Goal: Task Accomplishment & Management: Manage account settings

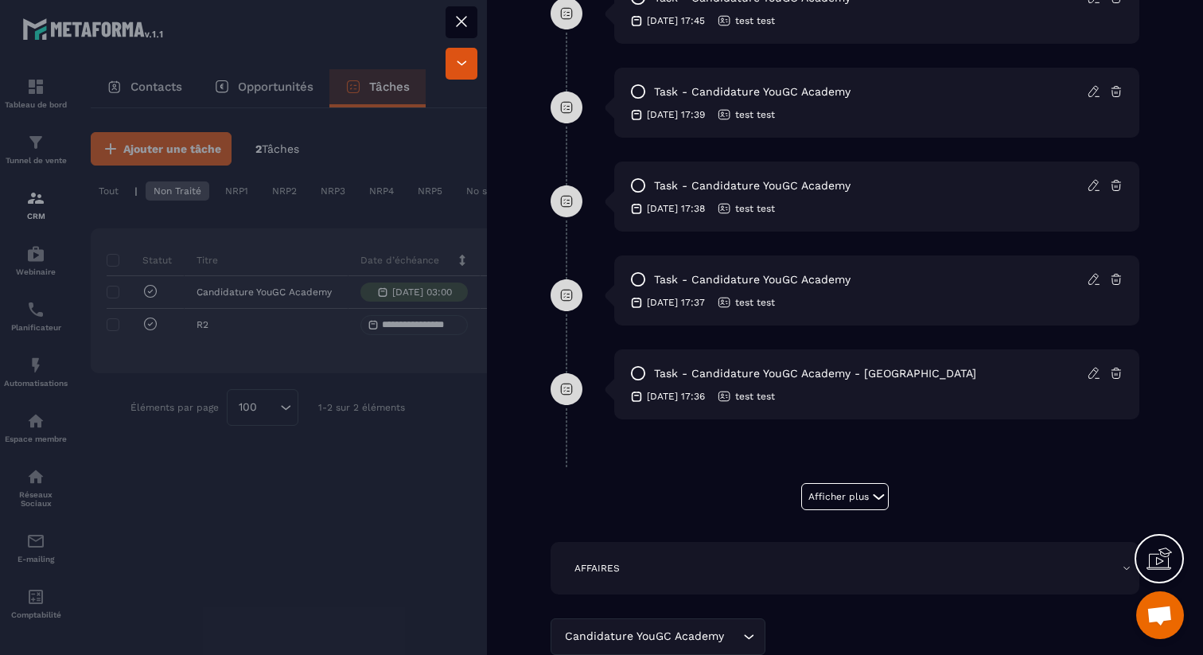
scroll to position [1104, 0]
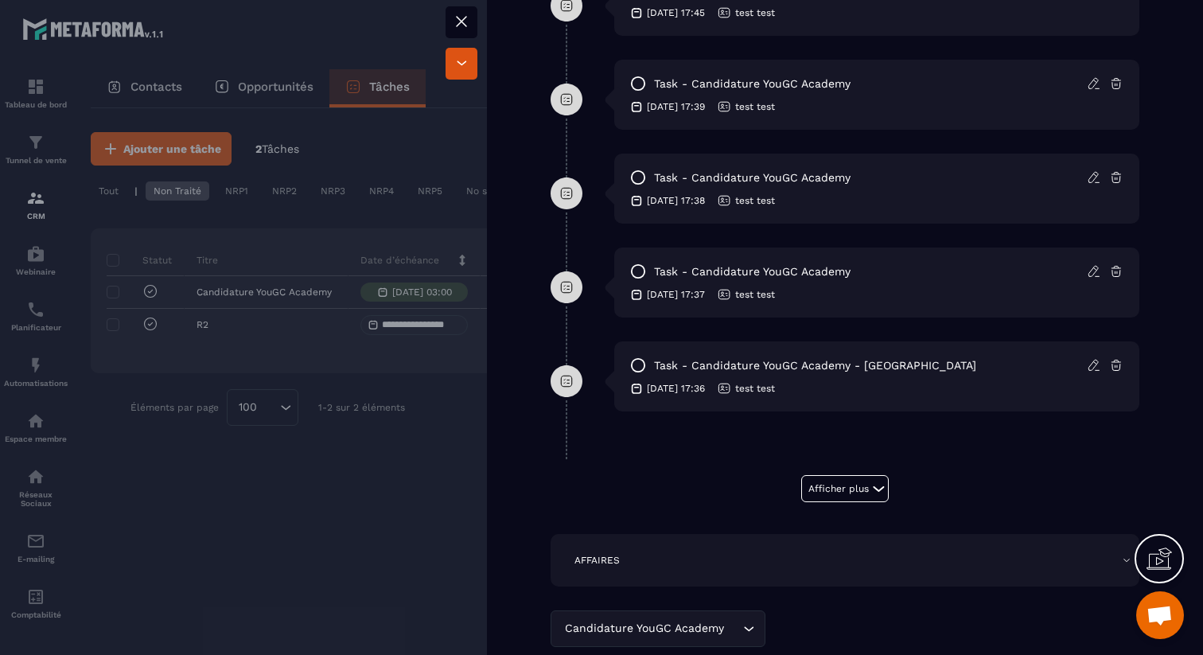
click at [440, 464] on div at bounding box center [601, 327] width 1203 height 655
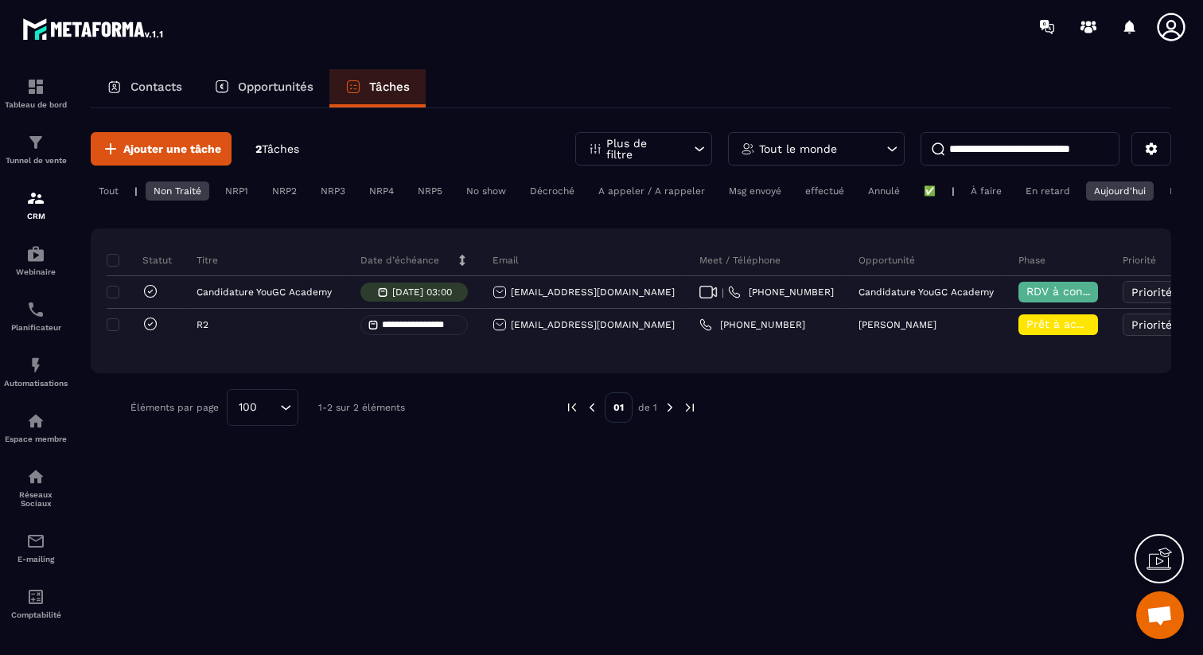
click at [156, 192] on div "Non Traité" at bounding box center [178, 190] width 64 height 19
click at [1128, 190] on div "Aujourd'hui" at bounding box center [1120, 190] width 68 height 19
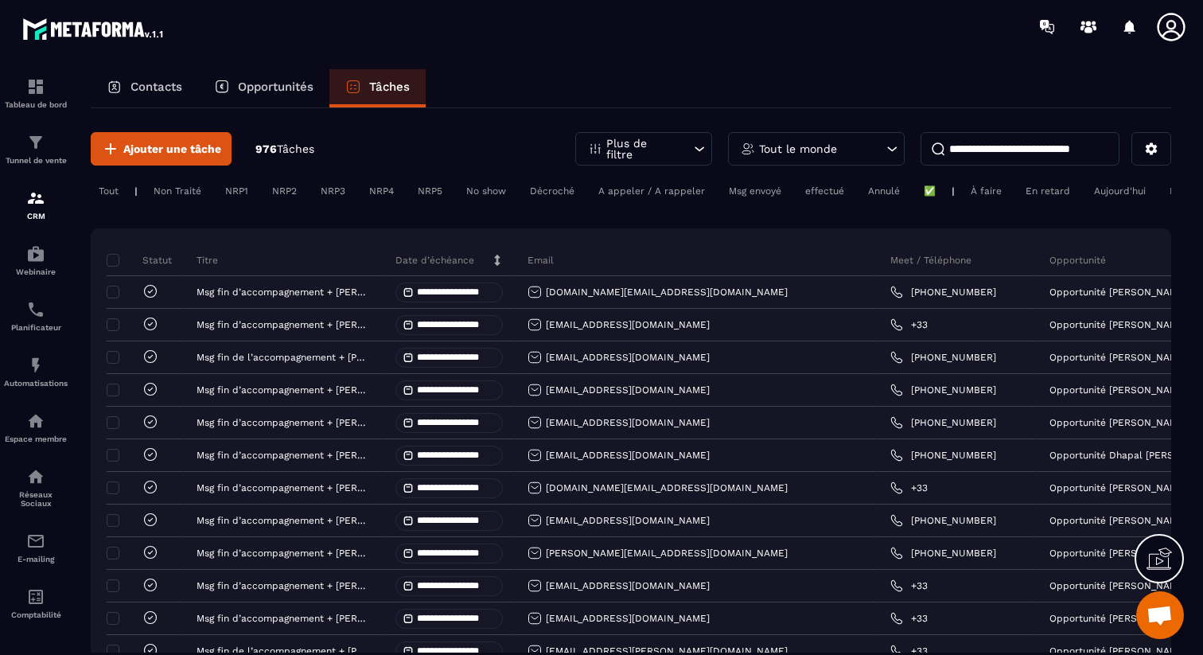
click at [217, 190] on div "Non Traité" at bounding box center [236, 190] width 39 height 19
click at [497, 259] on icon at bounding box center [498, 260] width 6 height 11
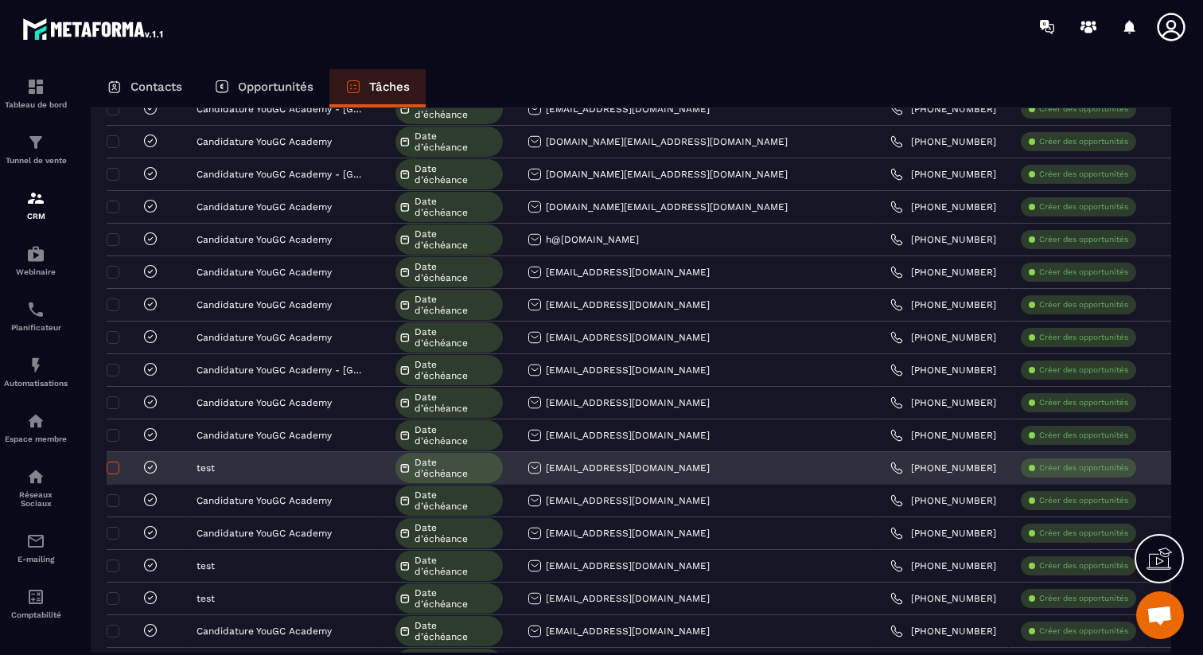
click at [115, 468] on span at bounding box center [113, 468] width 13 height 13
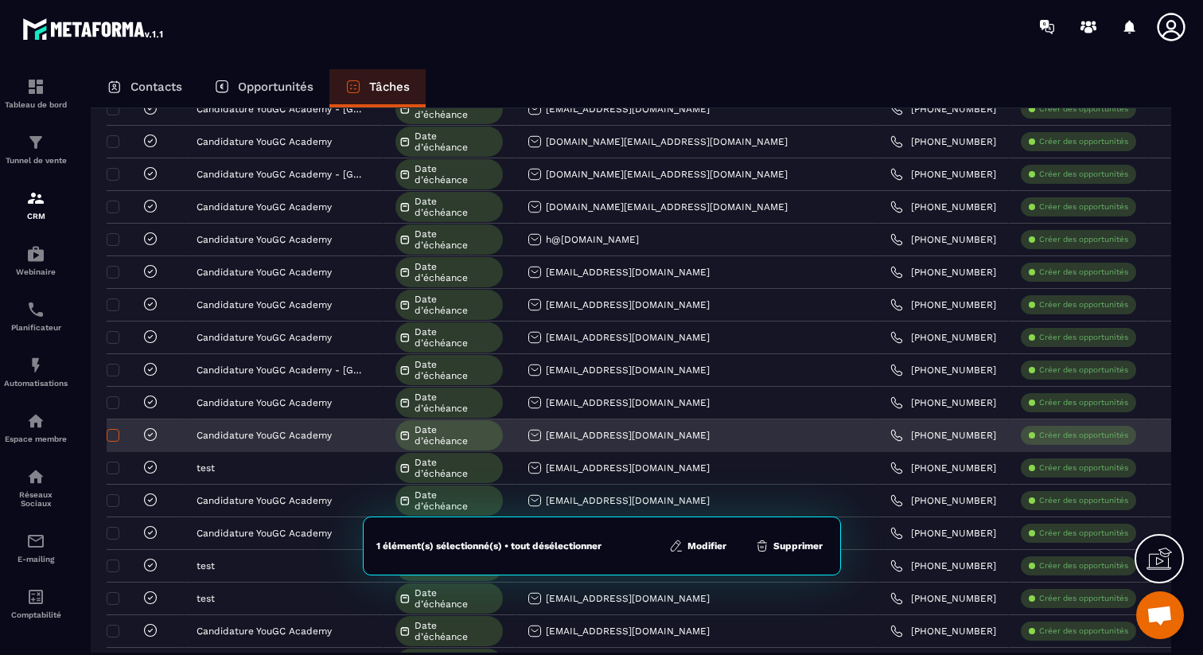
click at [115, 437] on span at bounding box center [113, 435] width 13 height 13
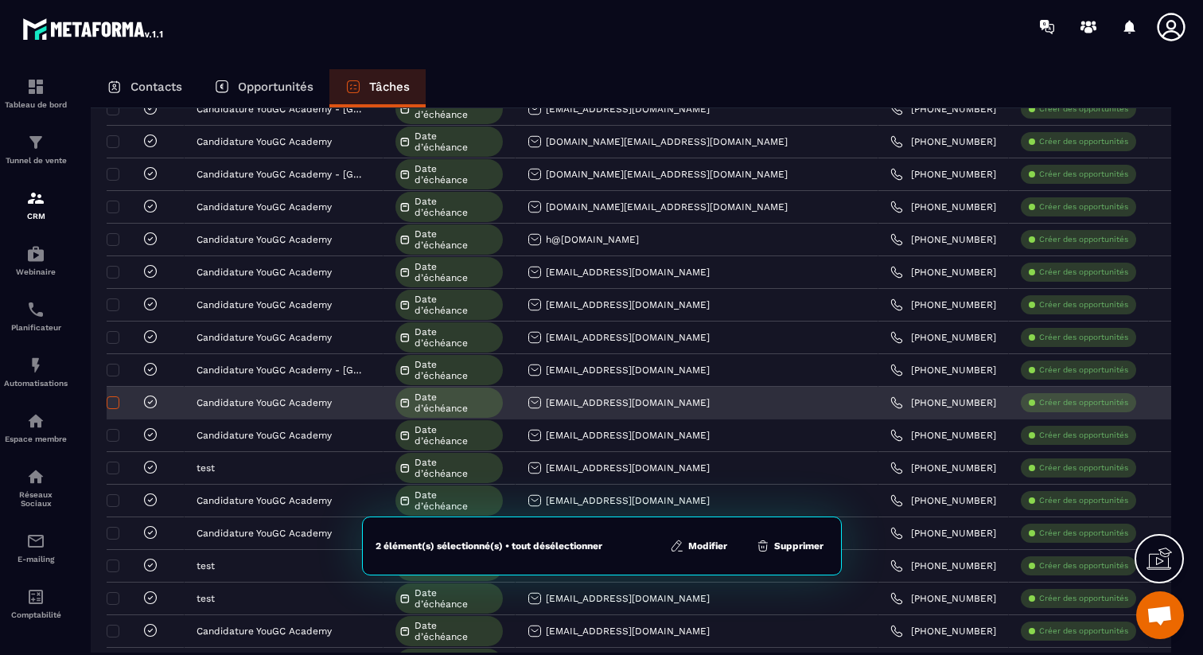
click at [117, 408] on span at bounding box center [113, 402] width 13 height 13
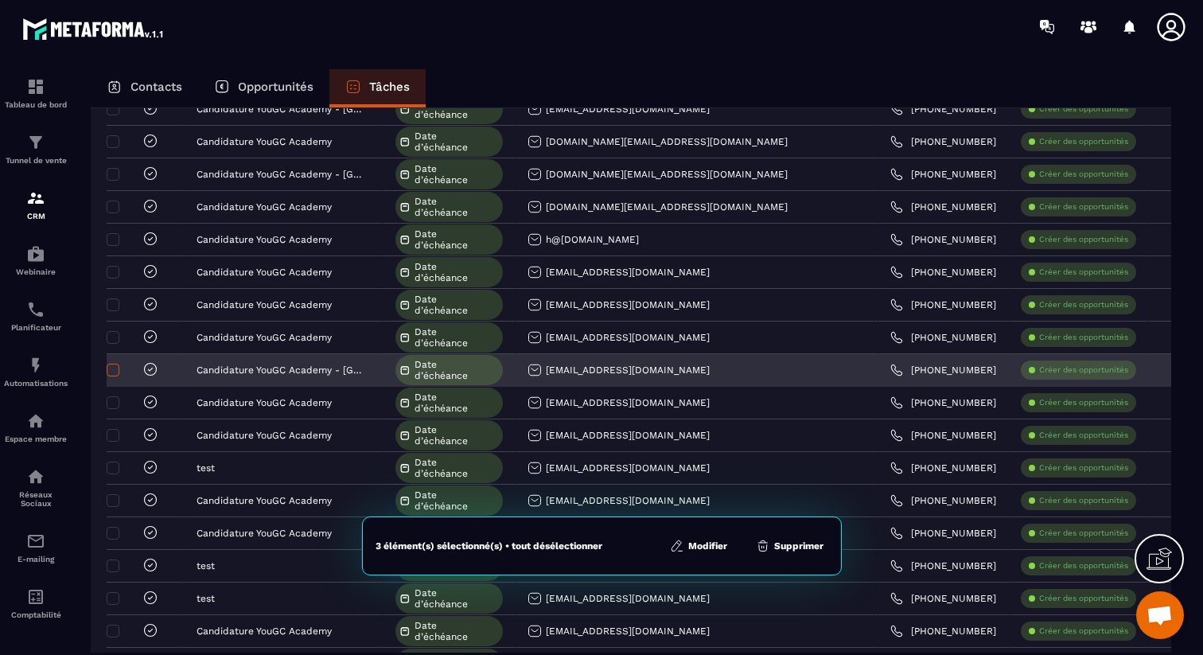
click at [114, 370] on span at bounding box center [113, 370] width 13 height 13
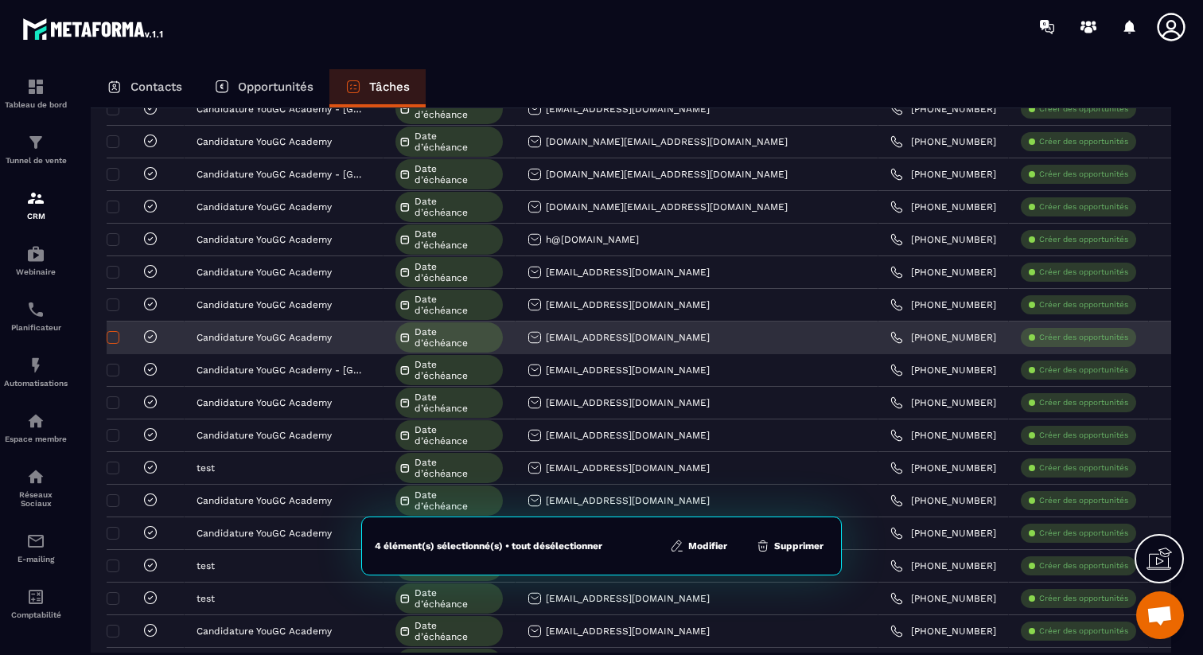
click at [114, 341] on span at bounding box center [113, 337] width 13 height 13
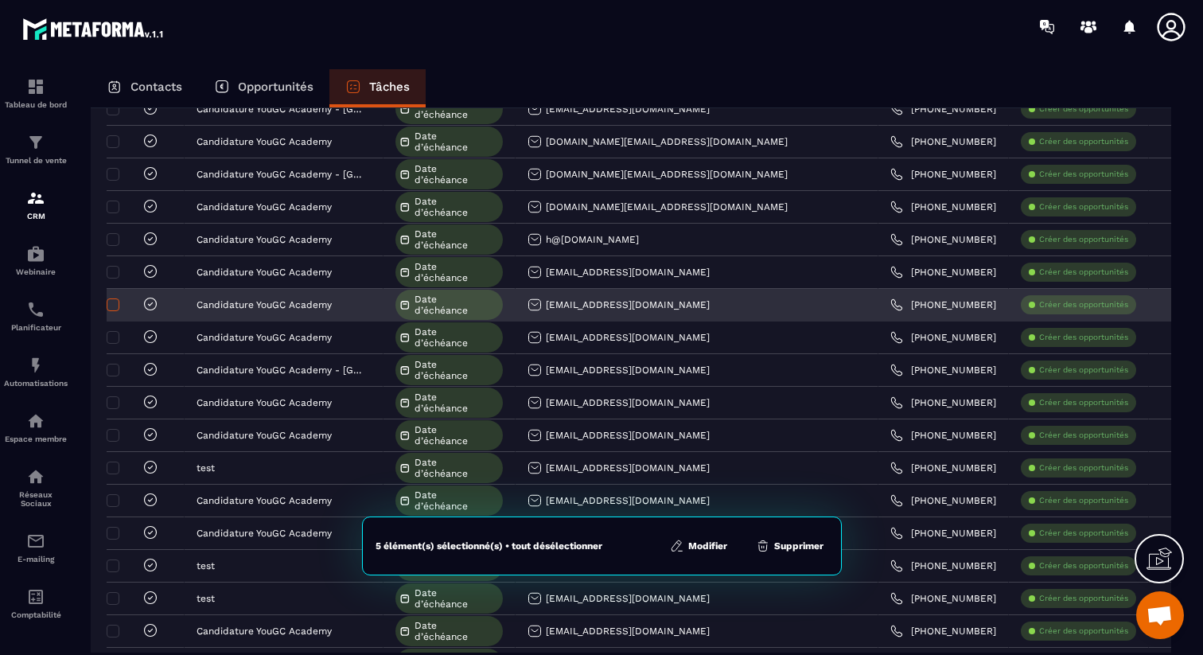
click at [115, 310] on span at bounding box center [113, 304] width 13 height 13
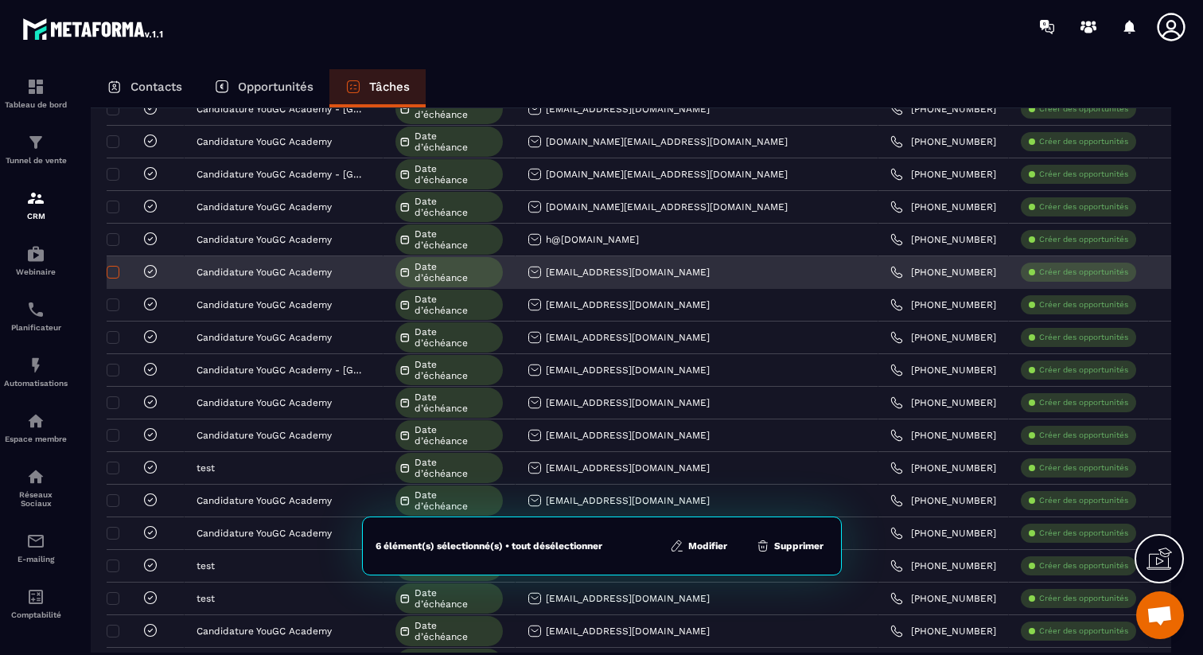
click at [109, 277] on span at bounding box center [113, 272] width 13 height 13
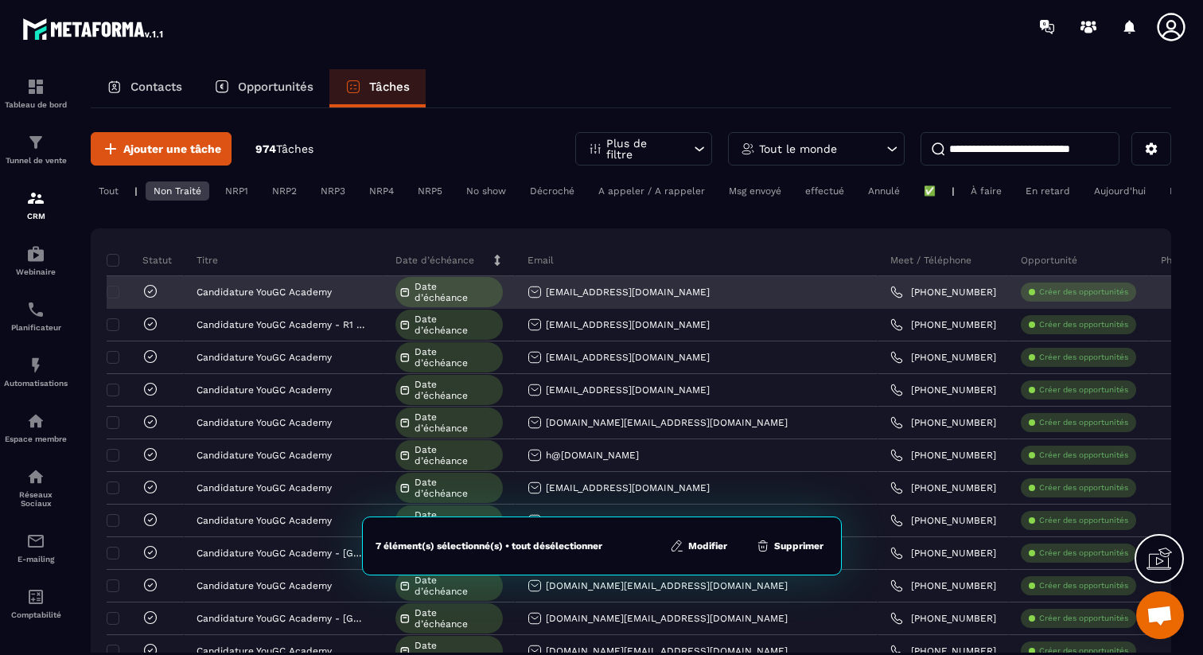
click at [120, 292] on div at bounding box center [135, 292] width 48 height 18
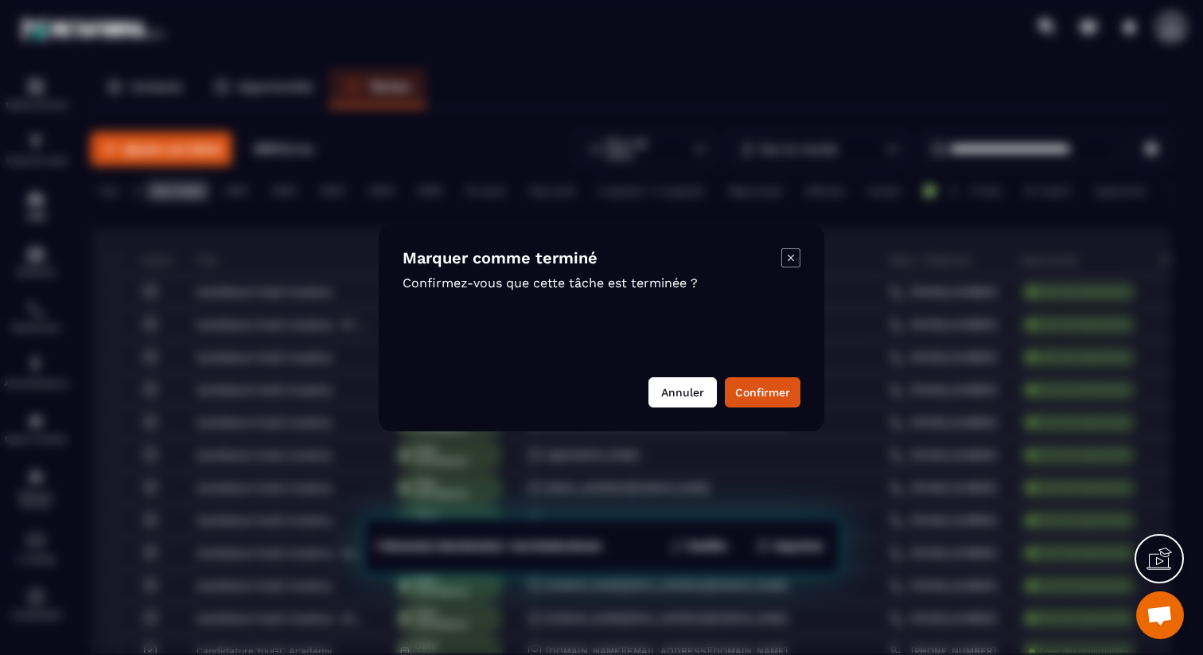
click at [689, 393] on button "Annuler" at bounding box center [683, 392] width 68 height 30
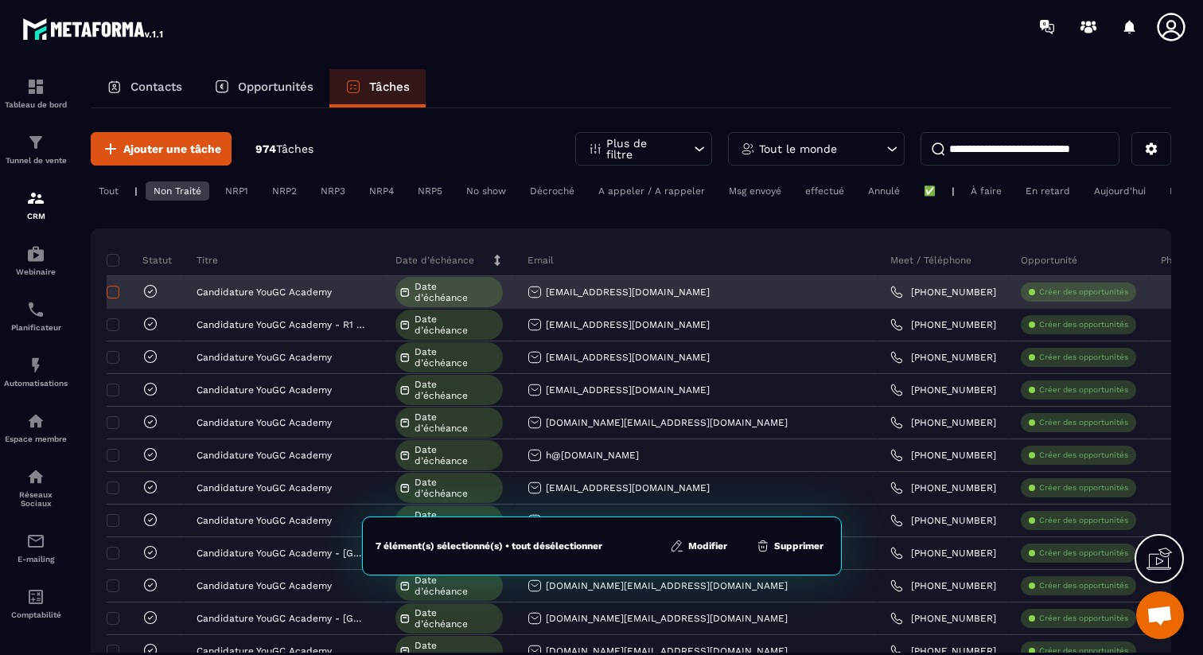
click at [111, 294] on span at bounding box center [113, 292] width 13 height 13
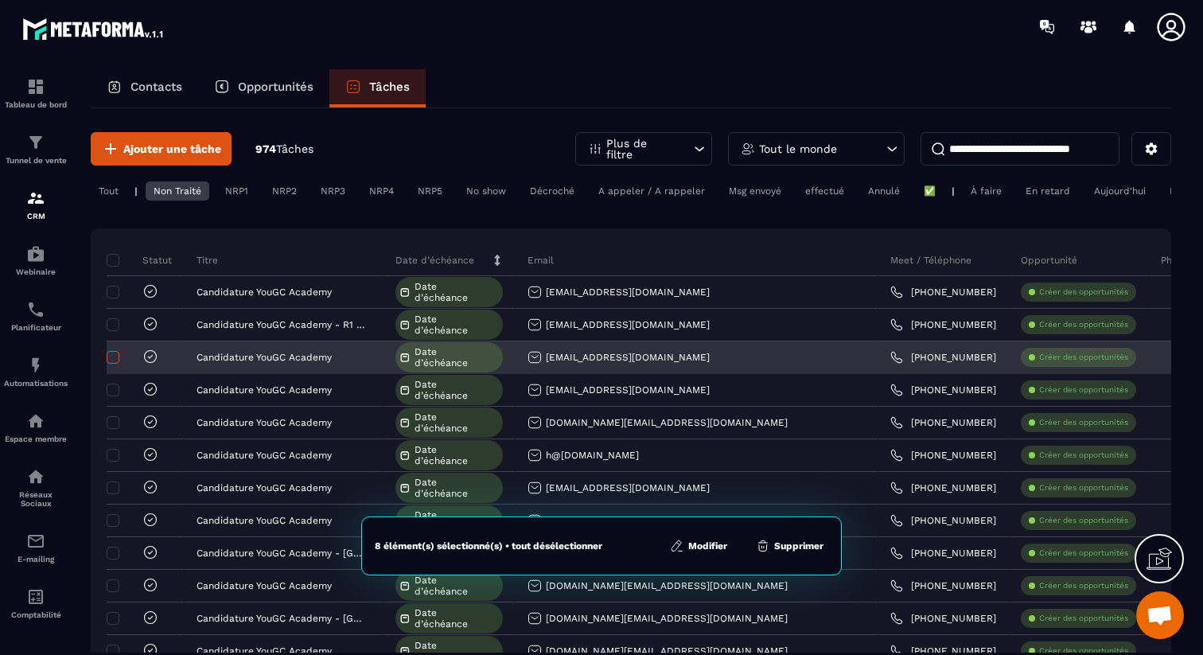
click at [117, 357] on span at bounding box center [113, 357] width 13 height 13
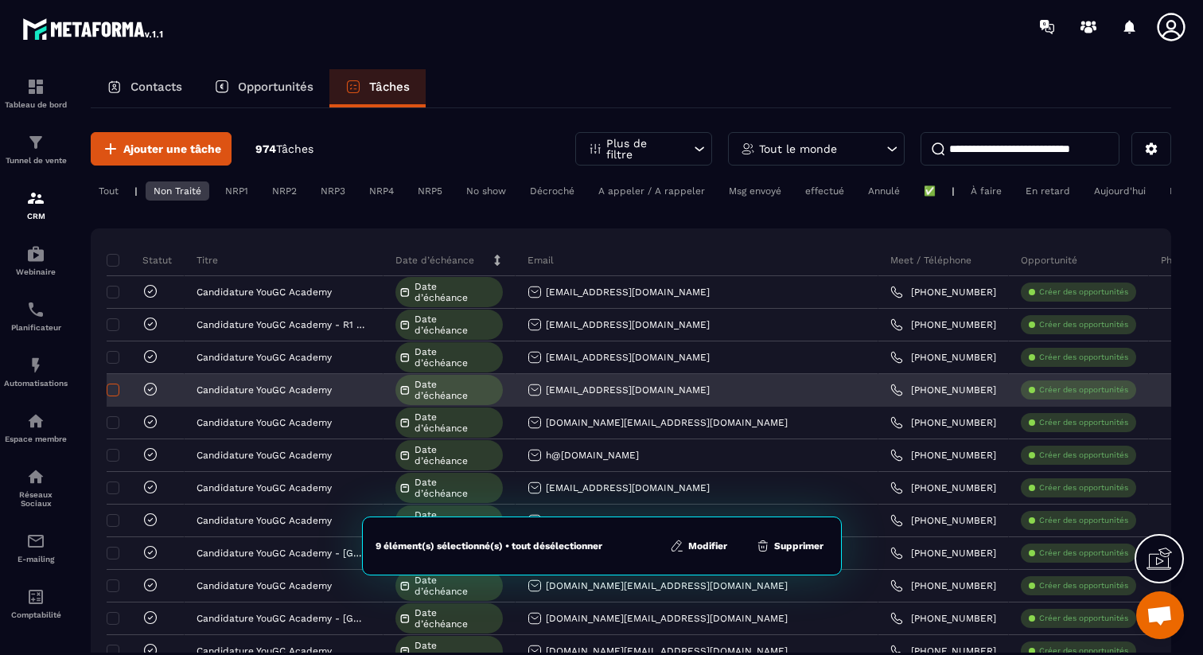
click at [115, 391] on span at bounding box center [113, 390] width 13 height 13
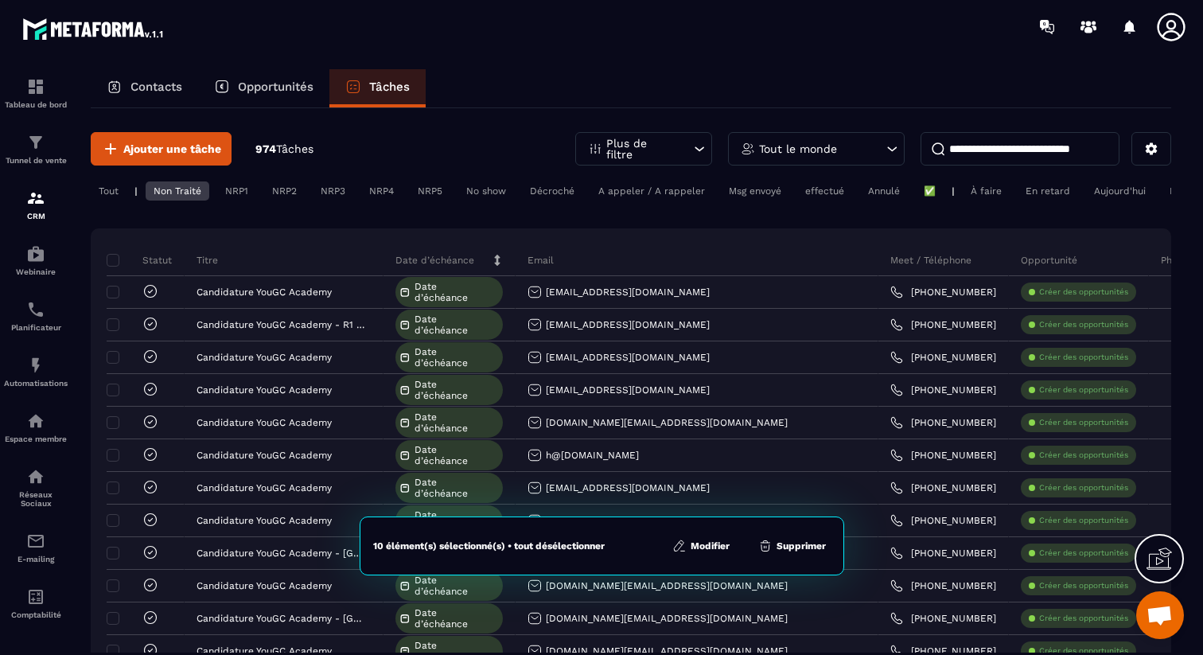
click at [797, 552] on button "Supprimer" at bounding box center [792, 546] width 77 height 16
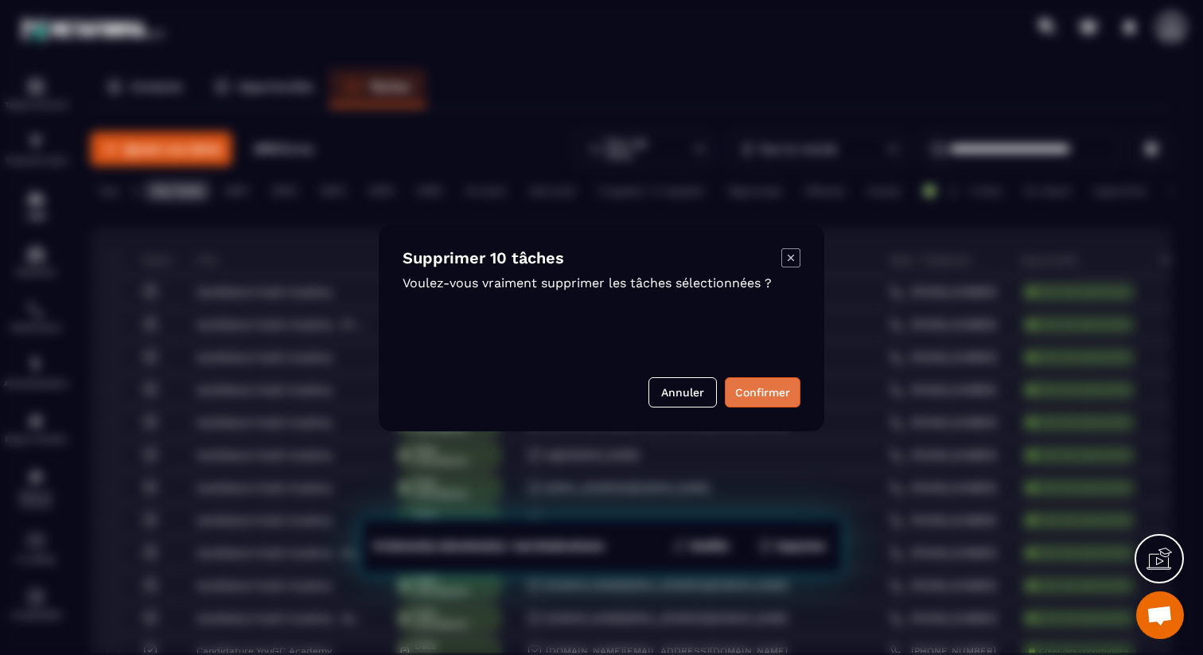
click at [755, 400] on button "Confirmer" at bounding box center [763, 392] width 76 height 30
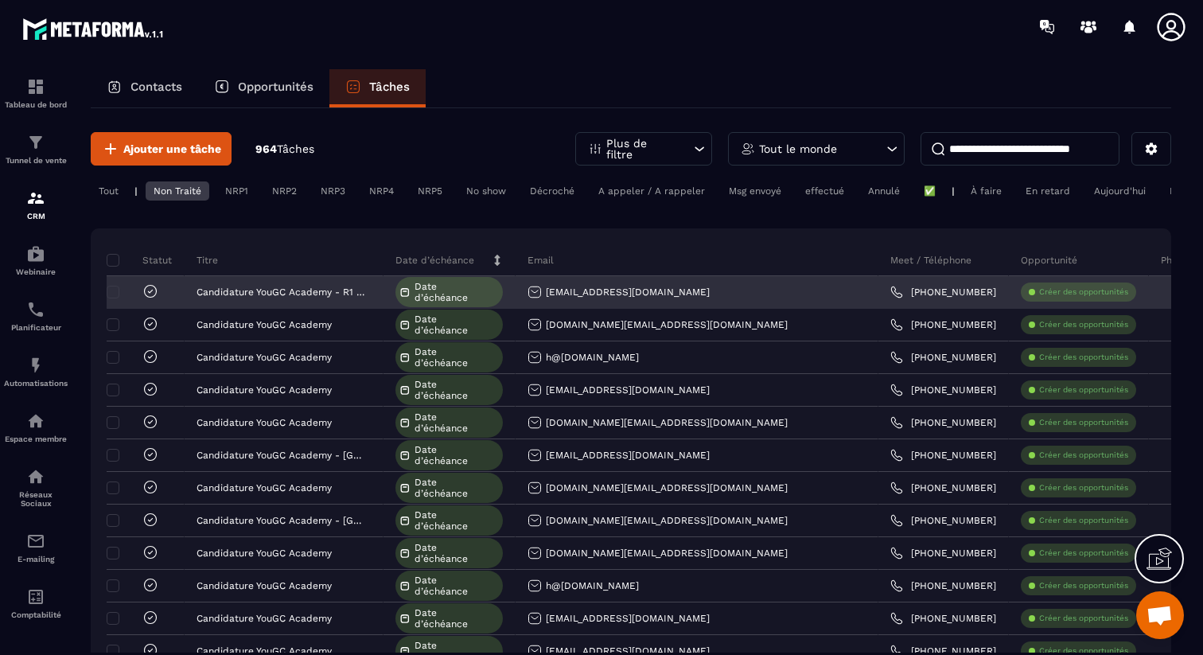
click at [477, 294] on span "Date d’échéance" at bounding box center [457, 292] width 84 height 22
